Goal: Task Accomplishment & Management: Complete application form

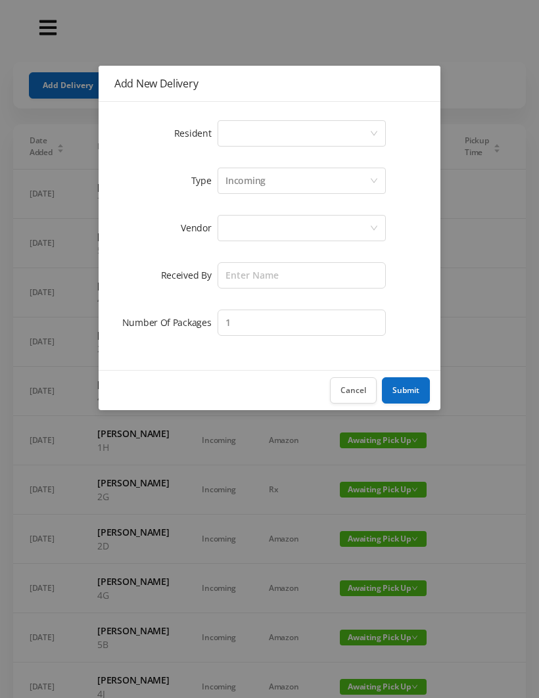
click at [376, 129] on icon "icon: down" at bounding box center [374, 133] width 8 height 8
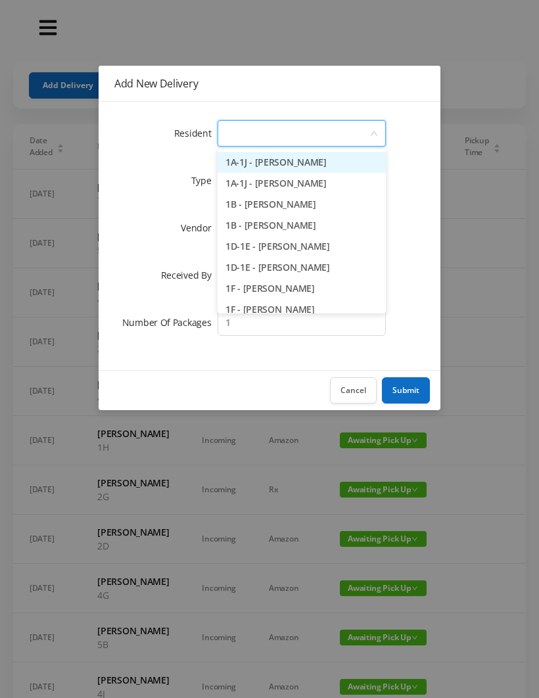
click at [281, 198] on li "1B - [PERSON_NAME]" at bounding box center [301, 204] width 168 height 21
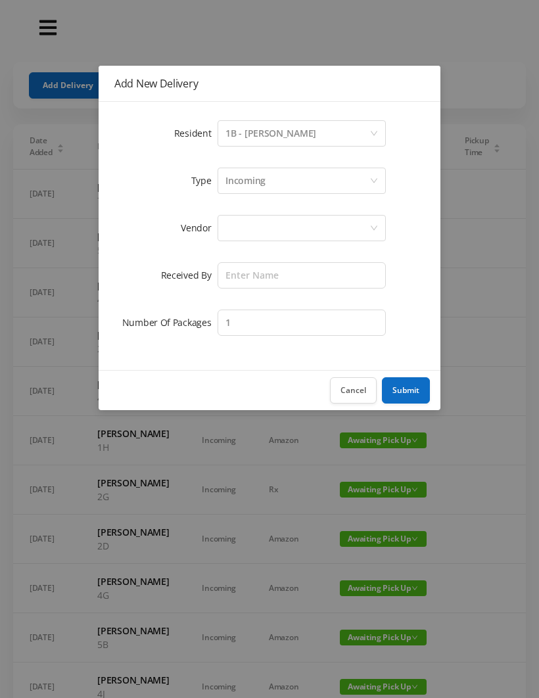
click at [372, 177] on icon "icon: down" at bounding box center [374, 181] width 8 height 8
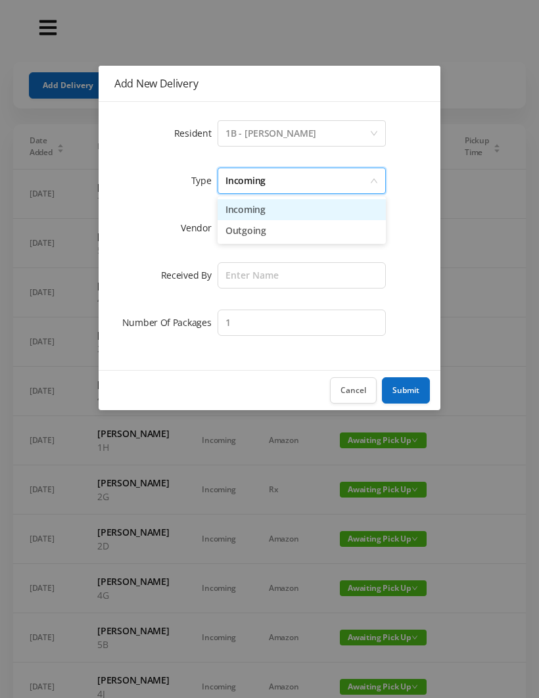
click at [287, 206] on li "Incoming" at bounding box center [301, 209] width 168 height 21
click at [368, 217] on div at bounding box center [297, 227] width 144 height 25
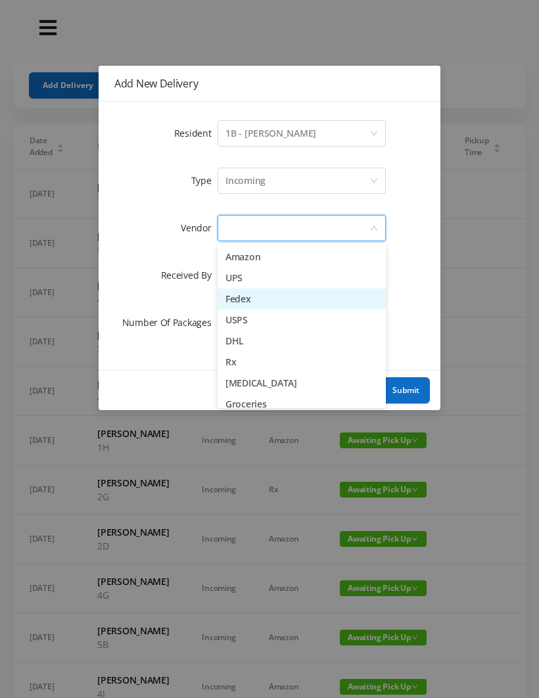
click at [242, 292] on li "Fedex" at bounding box center [301, 298] width 168 height 21
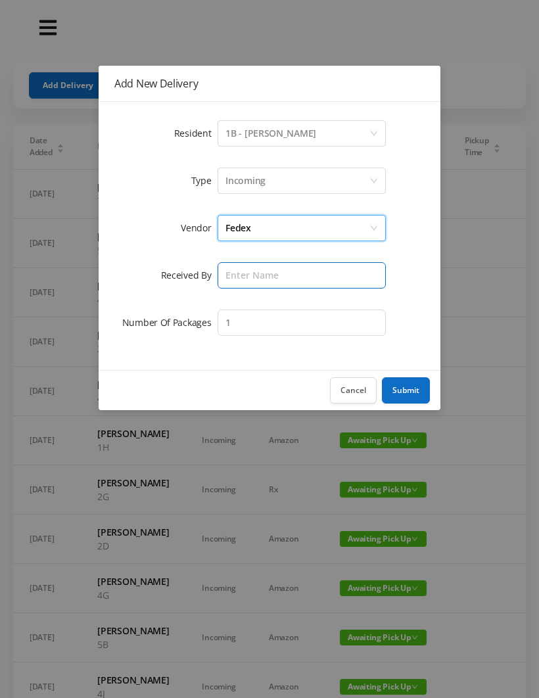
click at [279, 272] on input "text" at bounding box center [301, 275] width 168 height 26
type input "[PERSON_NAME]"
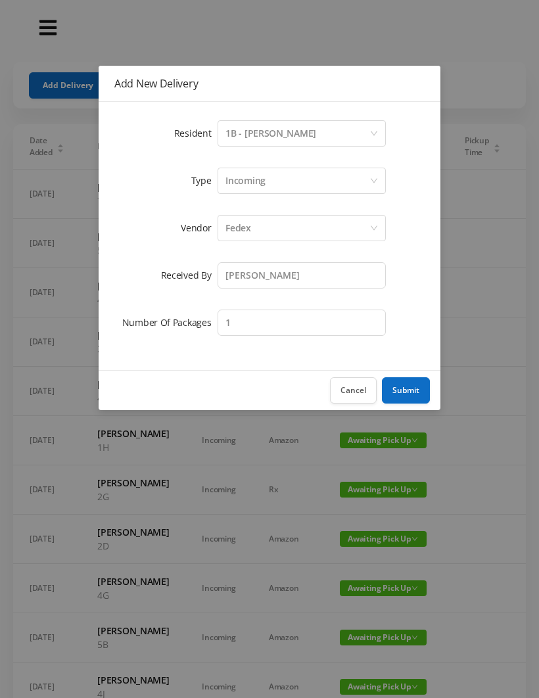
click at [417, 387] on button "Submit" at bounding box center [406, 390] width 48 height 26
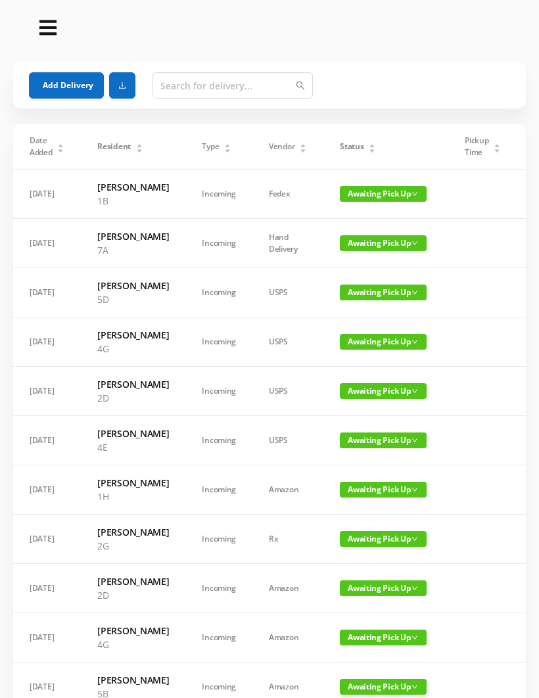
click at [64, 79] on button "Add Delivery" at bounding box center [66, 85] width 75 height 26
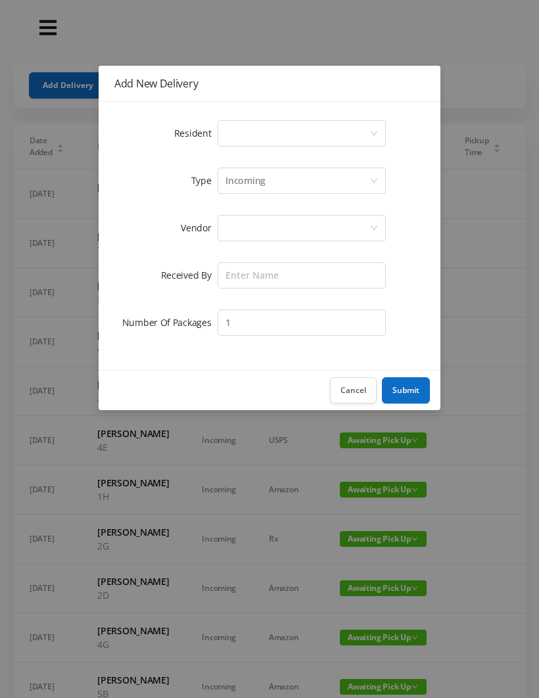
click at [373, 132] on icon "icon: down" at bounding box center [374, 133] width 8 height 8
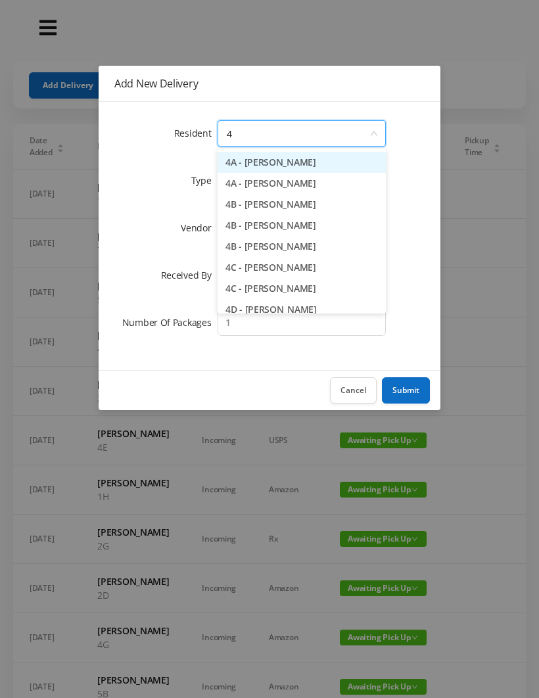
type input "4e"
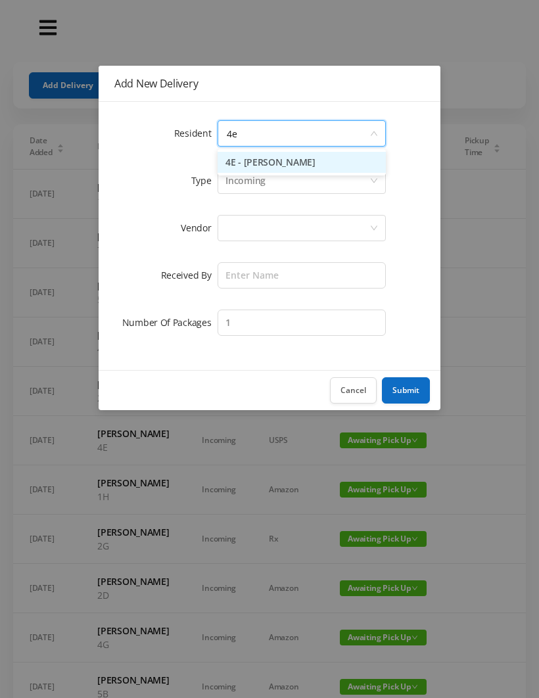
click at [307, 155] on li "4E - [PERSON_NAME]" at bounding box center [301, 162] width 168 height 21
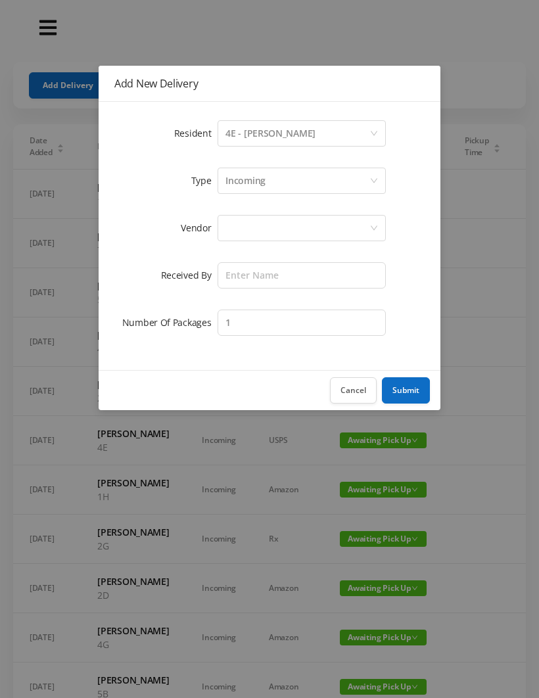
click at [373, 218] on div at bounding box center [301, 228] width 168 height 26
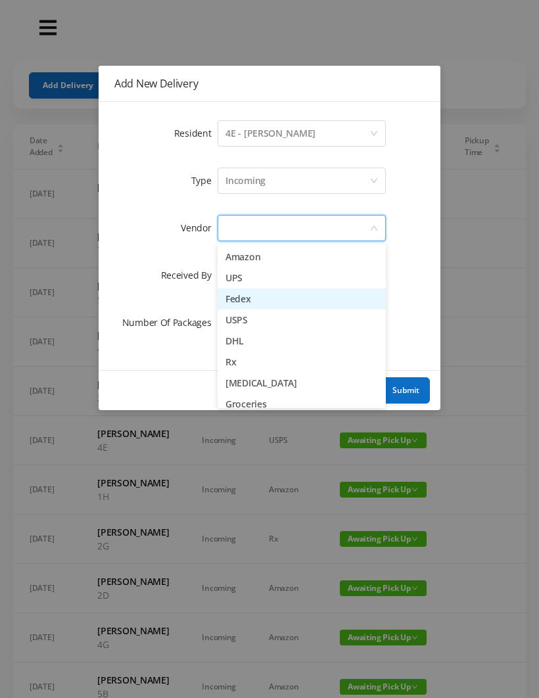
click at [241, 291] on li "Fedex" at bounding box center [301, 298] width 168 height 21
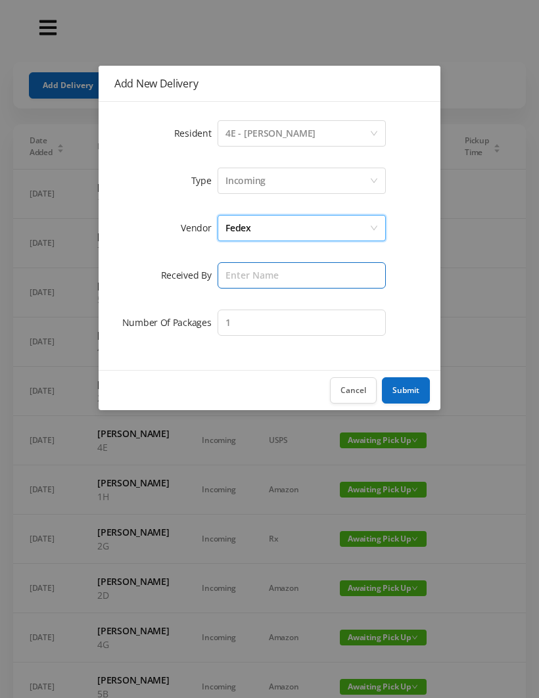
click at [304, 264] on input "text" at bounding box center [301, 275] width 168 height 26
type input "[PERSON_NAME]"
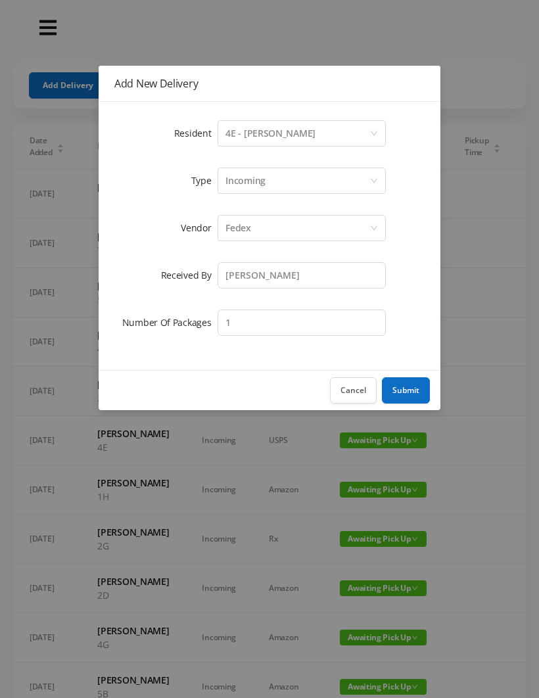
click at [411, 384] on button "Submit" at bounding box center [406, 390] width 48 height 26
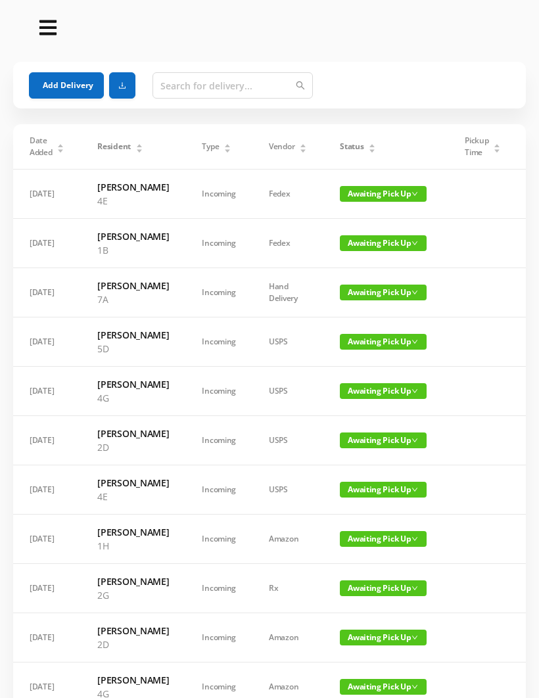
click at [420, 30] on div at bounding box center [259, 27] width 471 height 21
click at [432, 22] on div at bounding box center [259, 27] width 471 height 21
click at [448, 28] on div at bounding box center [259, 27] width 471 height 21
